Goal: Browse casually

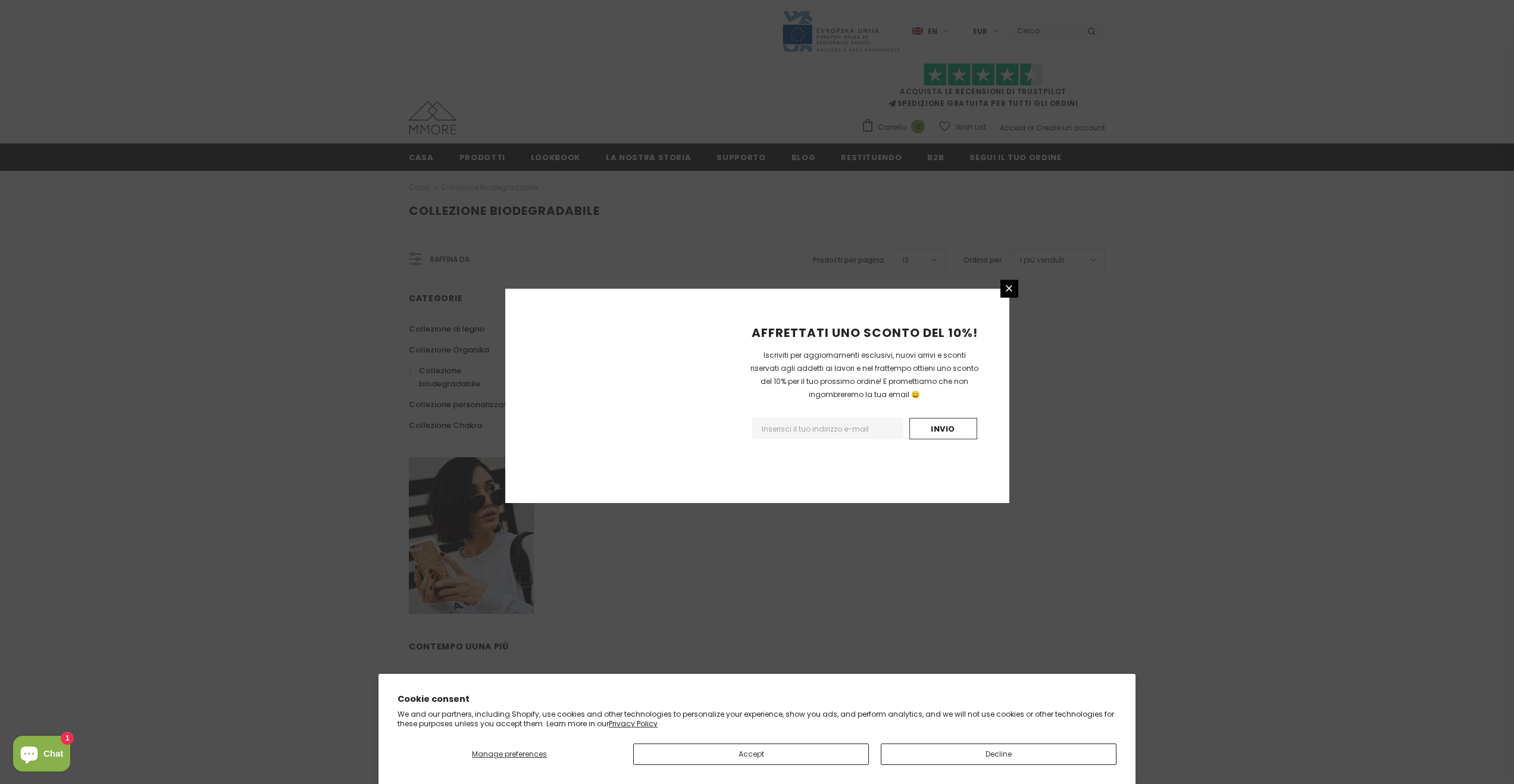
scroll to position [434, 0]
